Goal: Transaction & Acquisition: Book appointment/travel/reservation

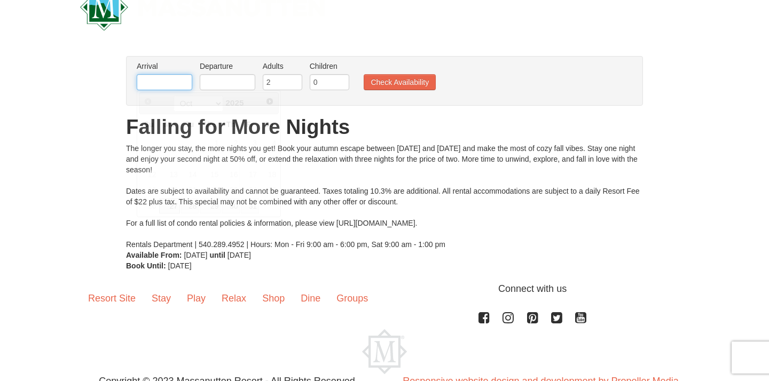
click at [144, 82] on input "text" at bounding box center [165, 82] width 56 height 16
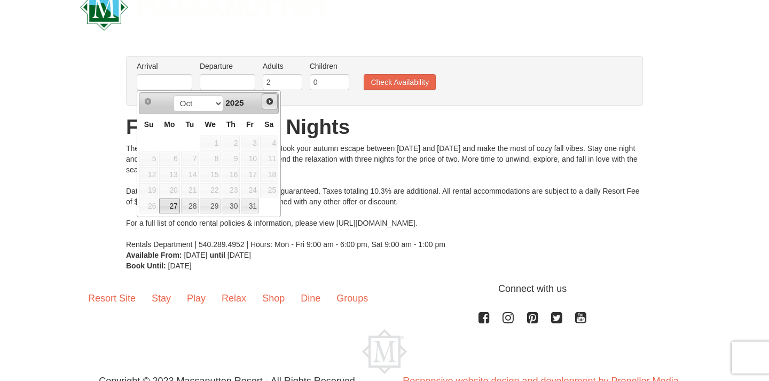
click at [268, 104] on span "Next" at bounding box center [269, 101] width 9 height 9
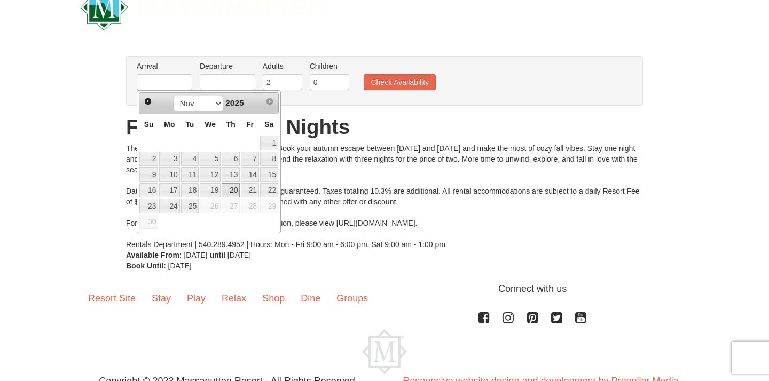
click at [237, 188] on link "20" at bounding box center [231, 190] width 18 height 15
type input "[DATE]"
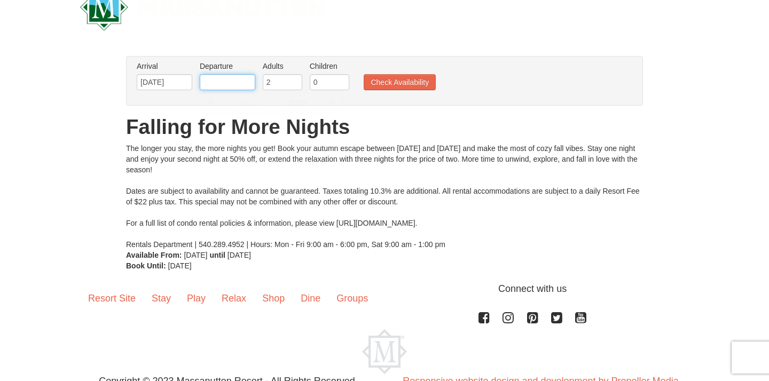
click at [234, 84] on input "text" at bounding box center [228, 82] width 56 height 16
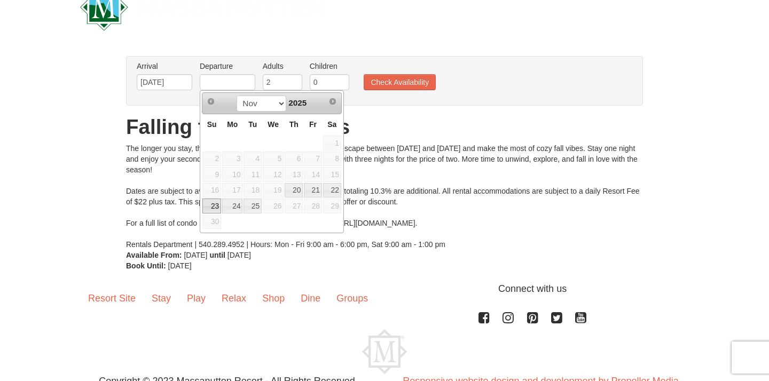
click at [218, 203] on link "23" at bounding box center [211, 206] width 19 height 15
type input "[DATE]"
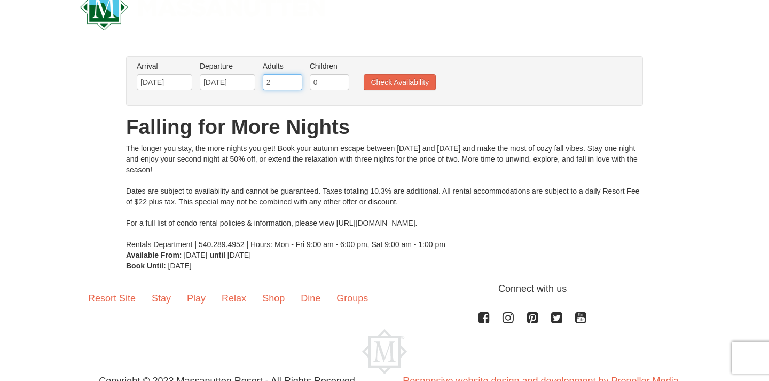
click at [280, 85] on input "2" at bounding box center [283, 82] width 40 height 16
type input "9"
click at [377, 76] on button "Check Availability" at bounding box center [400, 82] width 72 height 16
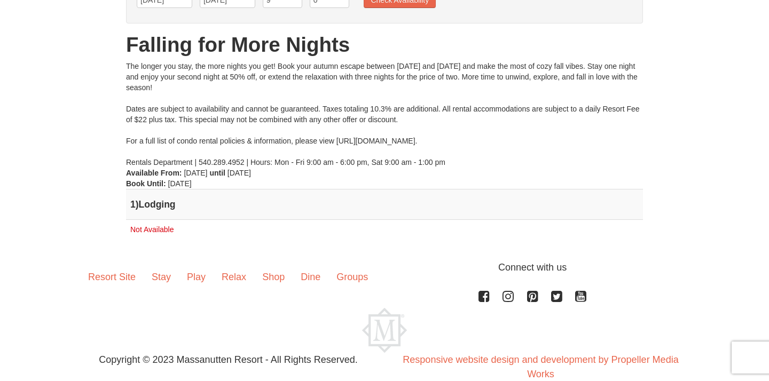
scroll to position [58, 0]
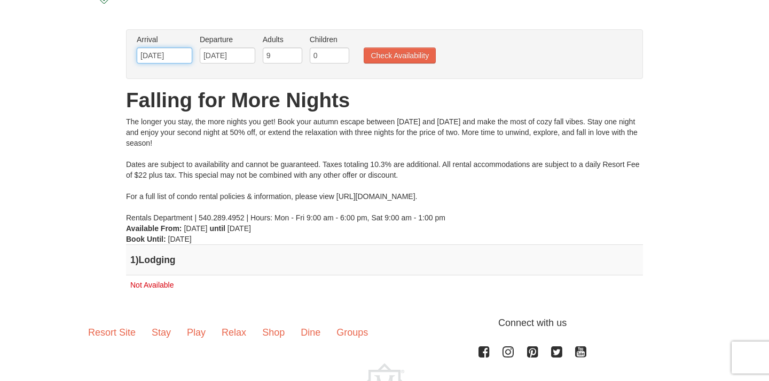
click at [150, 53] on input "[DATE]" at bounding box center [165, 56] width 56 height 16
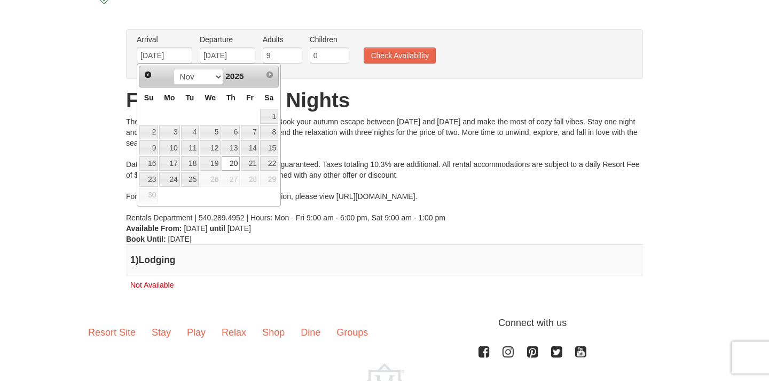
click at [86, 100] on div "× From: To: Adults: 9 Children: 0 Change Arrival Please format dates MM/DD/YYYY…" at bounding box center [384, 167] width 769 height 297
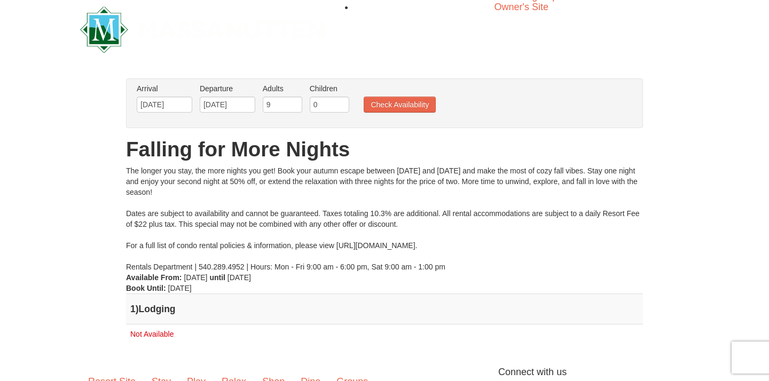
scroll to position [0, 0]
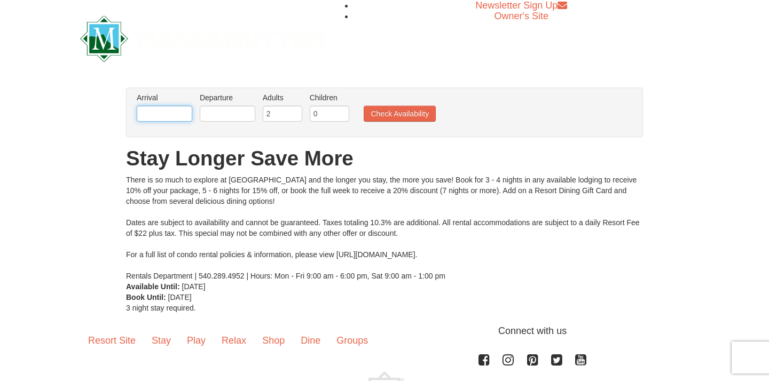
click at [165, 115] on input "text" at bounding box center [165, 114] width 56 height 16
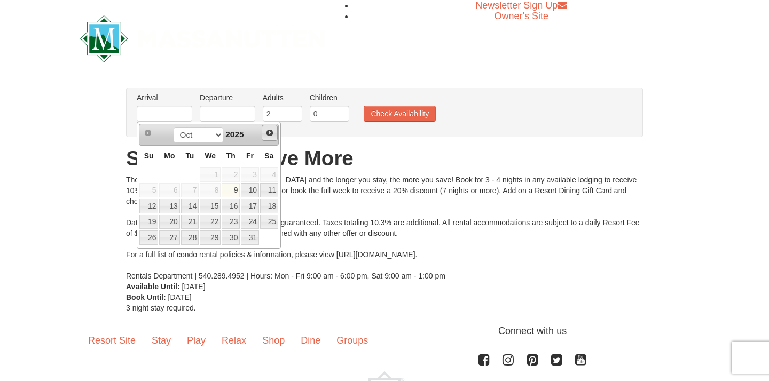
click at [269, 136] on span "Next" at bounding box center [269, 133] width 9 height 9
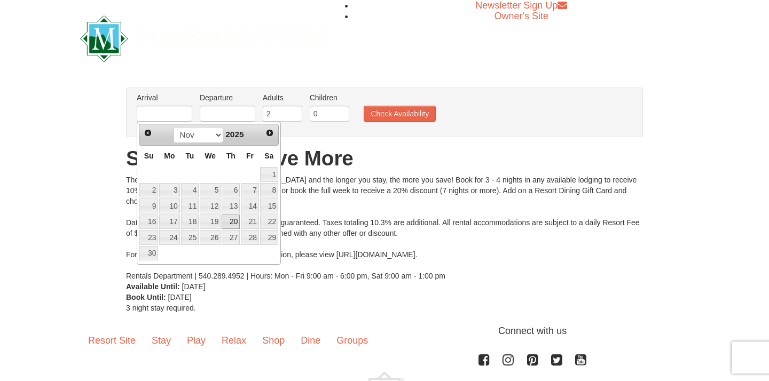
click at [238, 223] on link "20" at bounding box center [231, 222] width 18 height 15
type input "[DATE]"
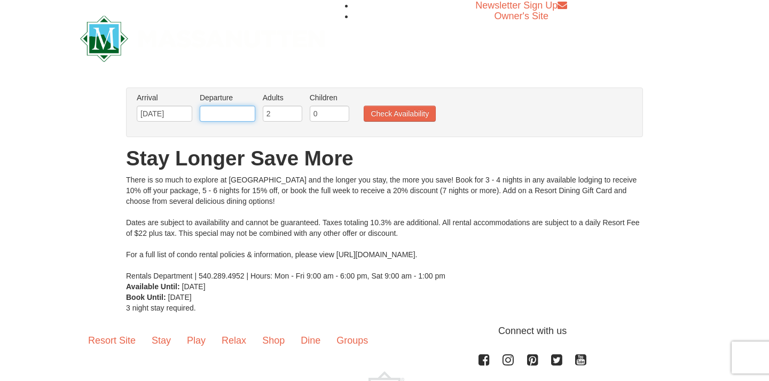
click at [212, 112] on input "text" at bounding box center [228, 114] width 56 height 16
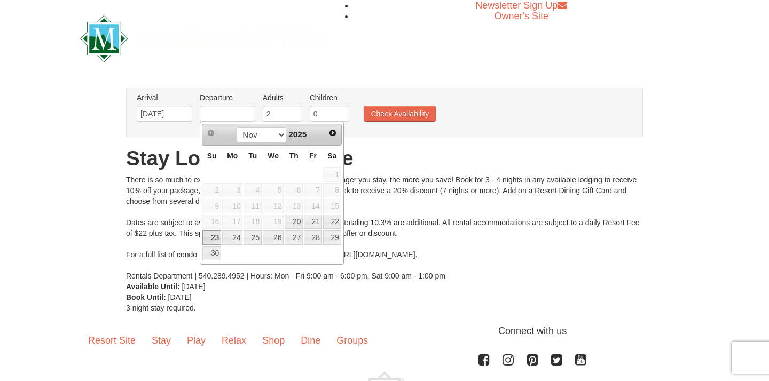
click at [211, 236] on link "23" at bounding box center [211, 237] width 19 height 15
type input "[DATE]"
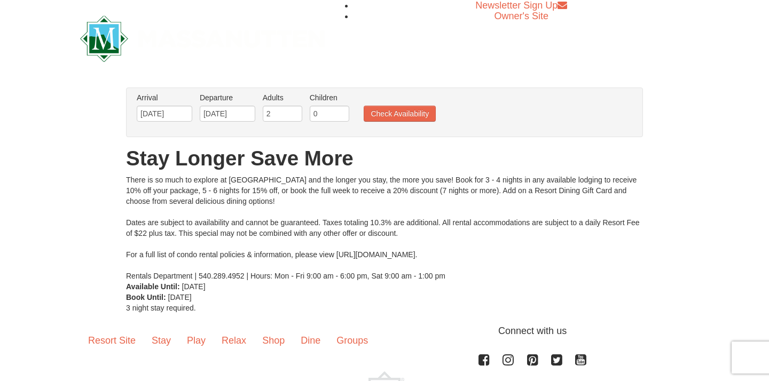
click at [292, 122] on li "Adults Please format dates MM/DD/YYYY 2" at bounding box center [282, 109] width 45 height 35
click at [285, 118] on input "2" at bounding box center [283, 114] width 40 height 16
type input "8"
click at [392, 112] on button "Check Availability" at bounding box center [400, 114] width 72 height 16
